Goal: Task Accomplishment & Management: Complete application form

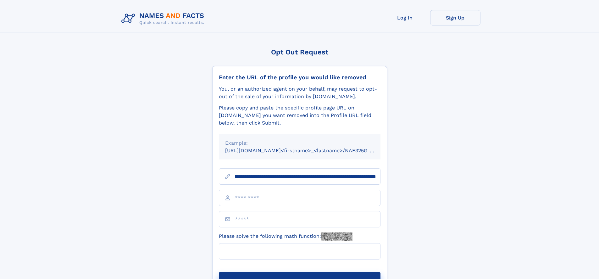
scroll to position [0, 69]
type input "**********"
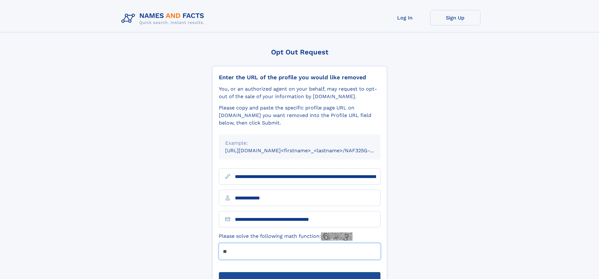
type input "**"
click at [299, 272] on button "Submit Opt Out Request" at bounding box center [300, 282] width 162 height 20
